Goal: Task Accomplishment & Management: Manage account settings

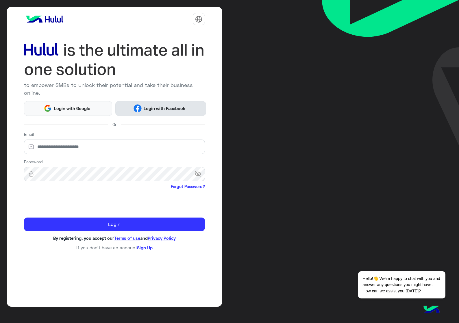
click at [161, 113] on button "Login with Facebook" at bounding box center [160, 108] width 91 height 15
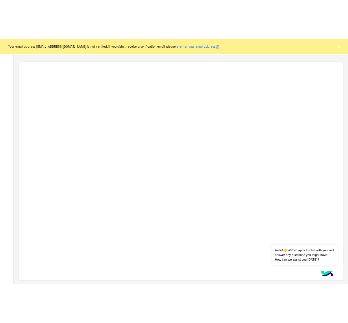
scroll to position [2, 0]
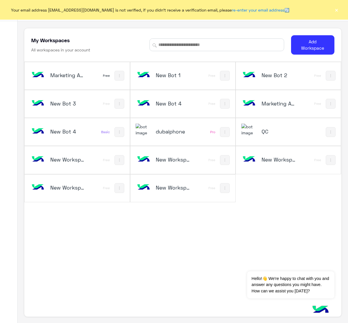
click at [334, 12] on button "×" at bounding box center [337, 10] width 6 height 6
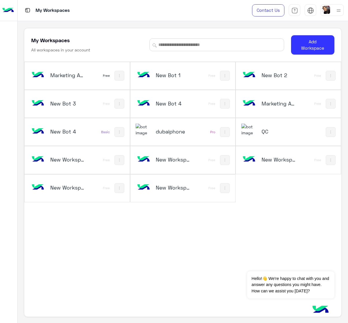
click at [332, 12] on div at bounding box center [332, 10] width 23 height 12
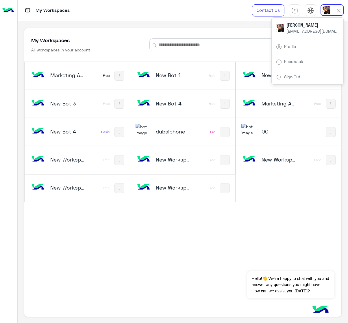
click at [297, 79] on link "Sign Out" at bounding box center [292, 76] width 16 height 5
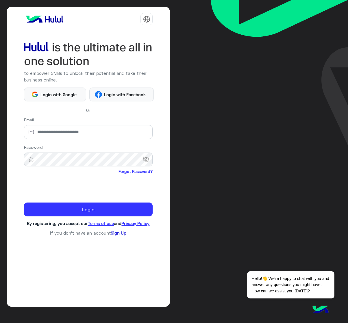
click at [116, 233] on link "Sign Up" at bounding box center [119, 233] width 16 height 5
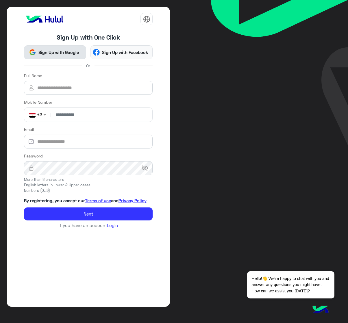
click at [72, 54] on span "Sign Up with Google" at bounding box center [58, 52] width 45 height 7
